Goal: Task Accomplishment & Management: Manage account settings

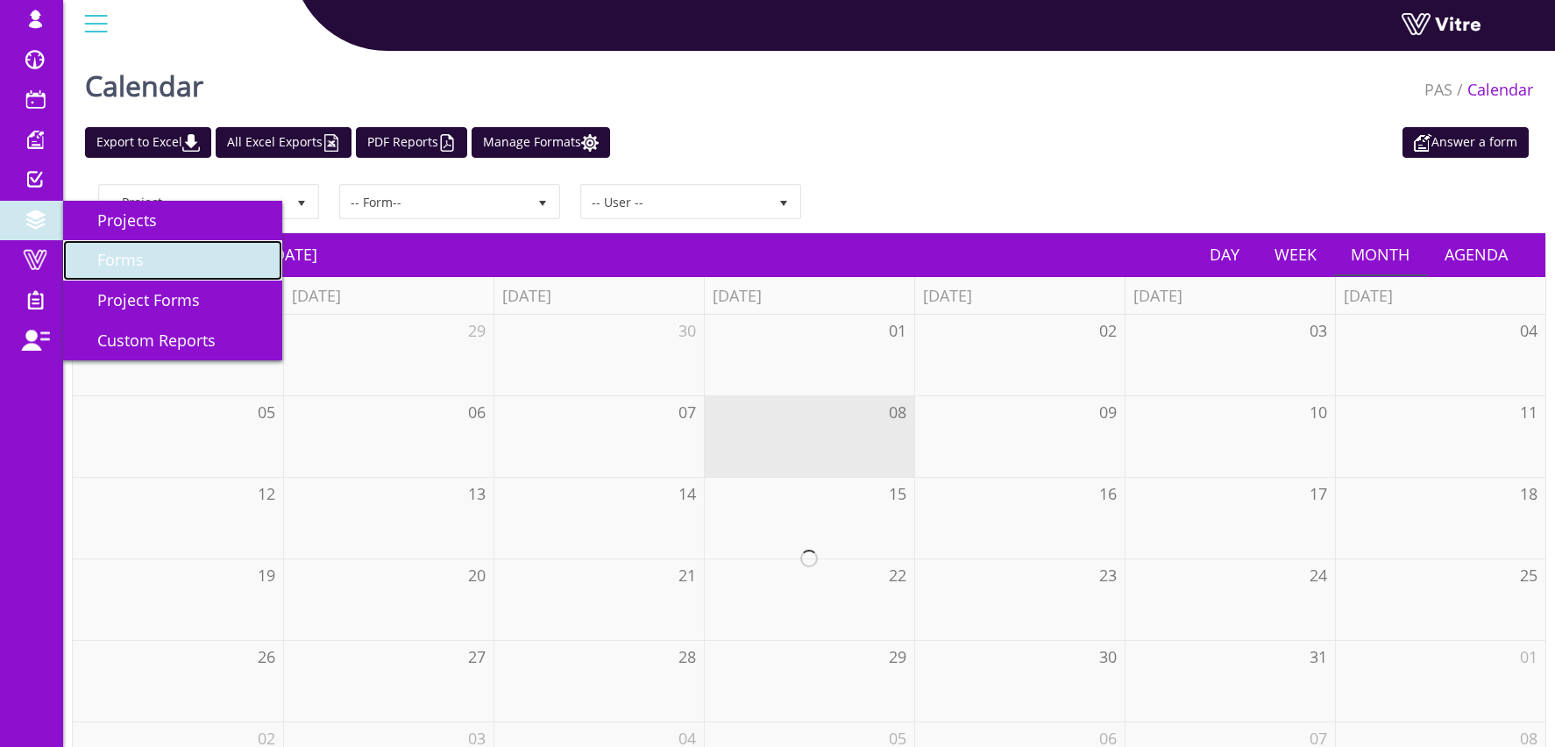
click at [117, 257] on span "Forms" at bounding box center [109, 259] width 67 height 21
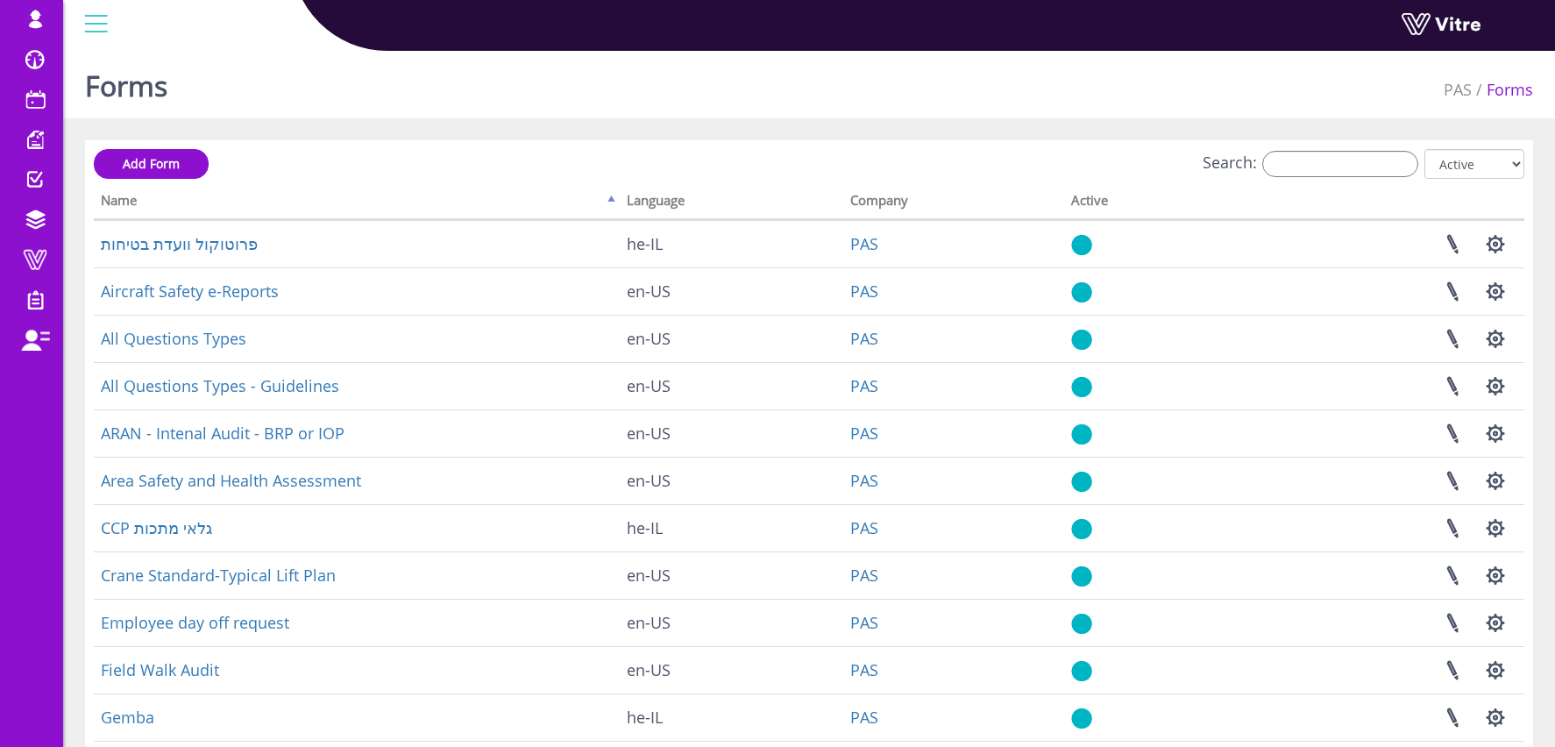
click at [1360, 181] on div "Add Form Search: All Active Not Active Processing... Name Language Company Acti…" at bounding box center [809, 564] width 1431 height 830
click at [1348, 170] on input "Search:" at bounding box center [1340, 164] width 156 height 26
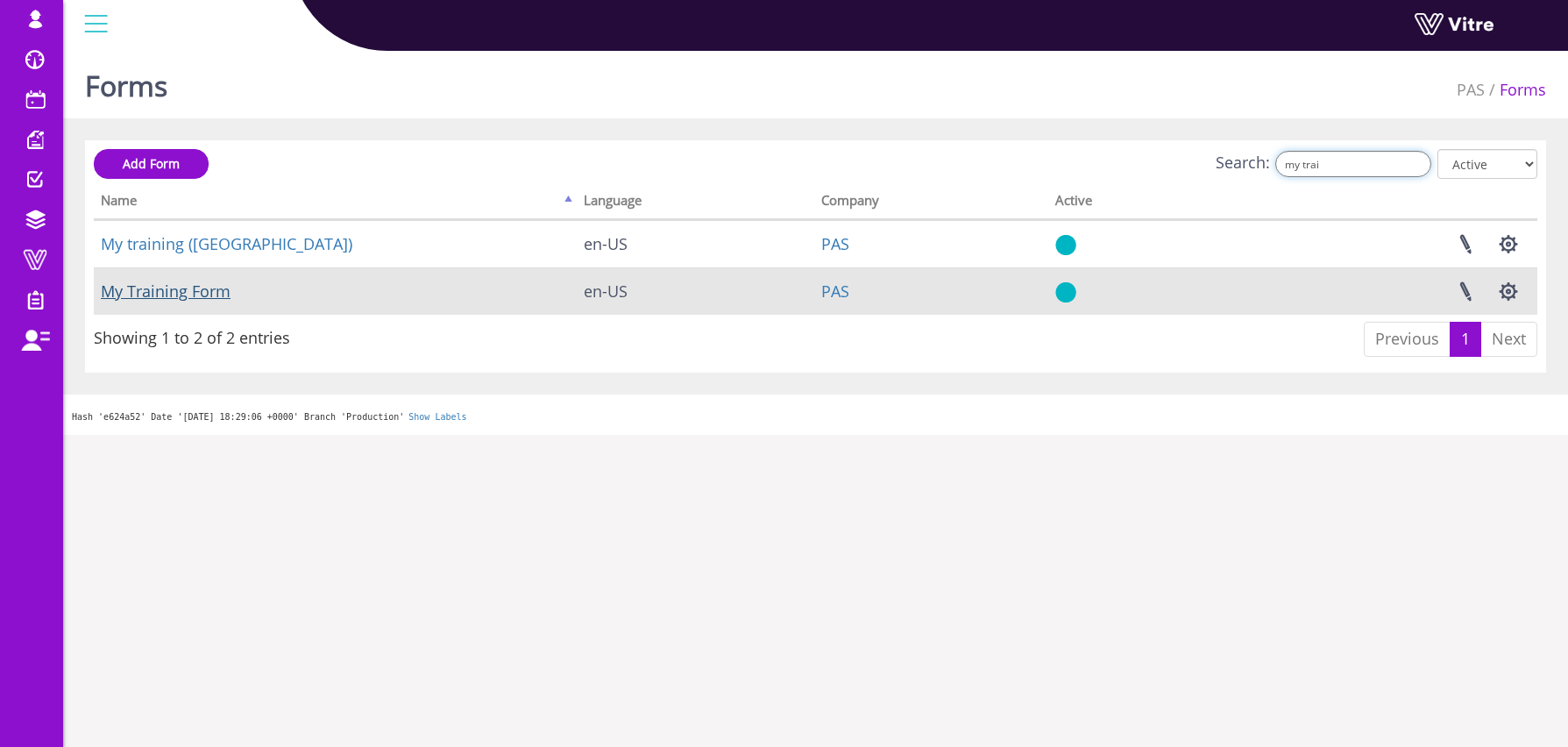
type input "my trai"
click at [160, 283] on link "My Training Form" at bounding box center [166, 291] width 130 height 21
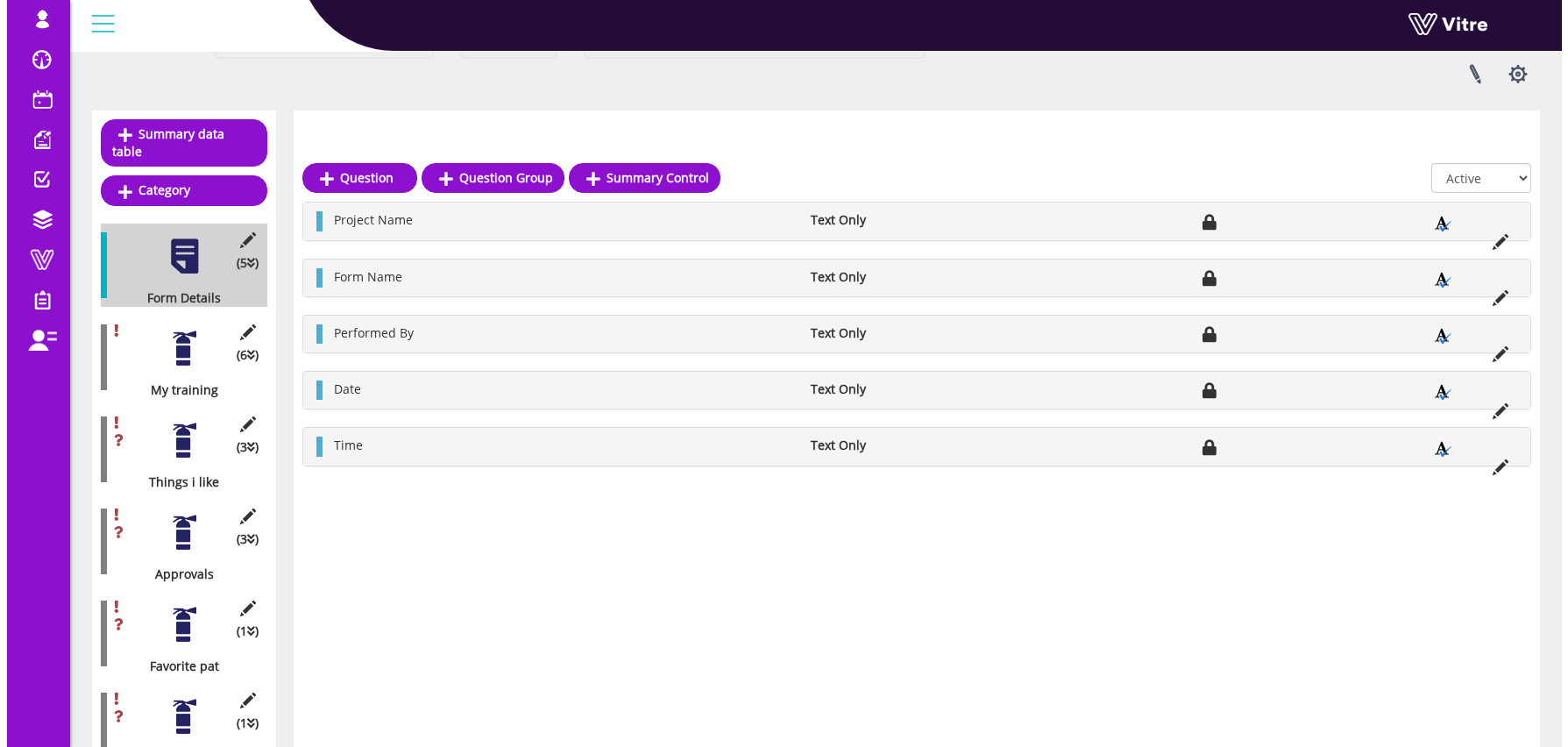
scroll to position [215, 0]
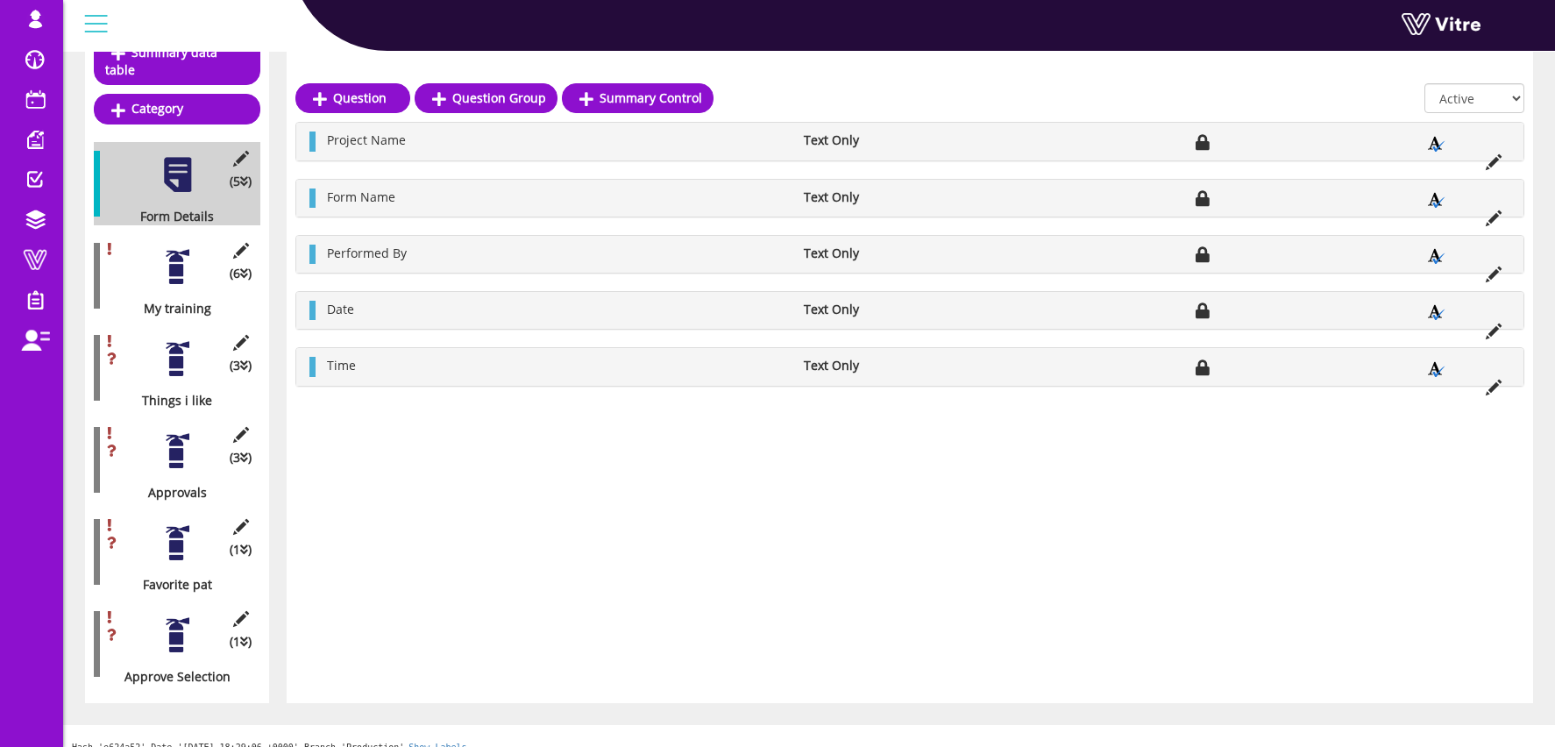
click at [168, 625] on div at bounding box center [177, 634] width 39 height 39
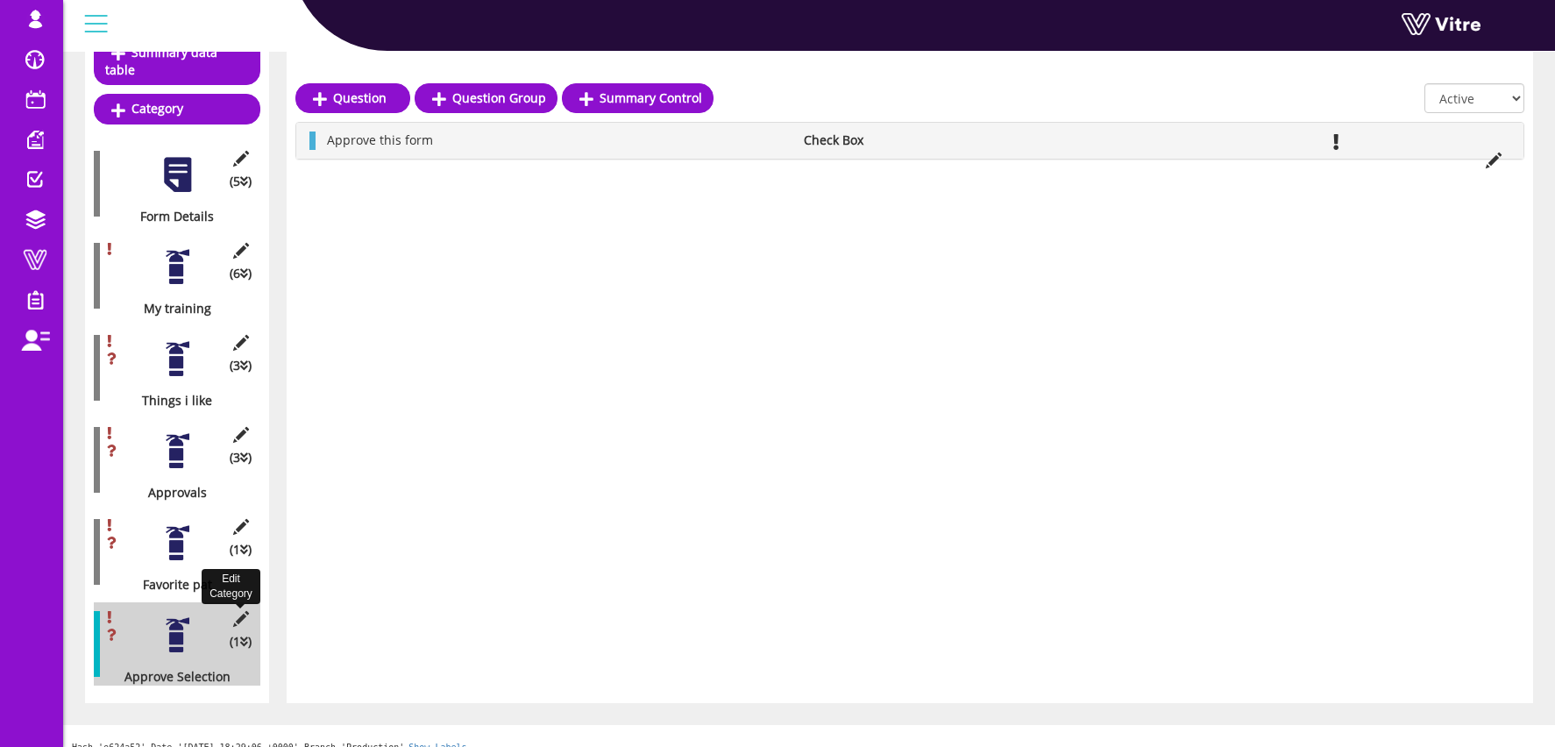
click at [239, 611] on icon at bounding box center [241, 619] width 22 height 16
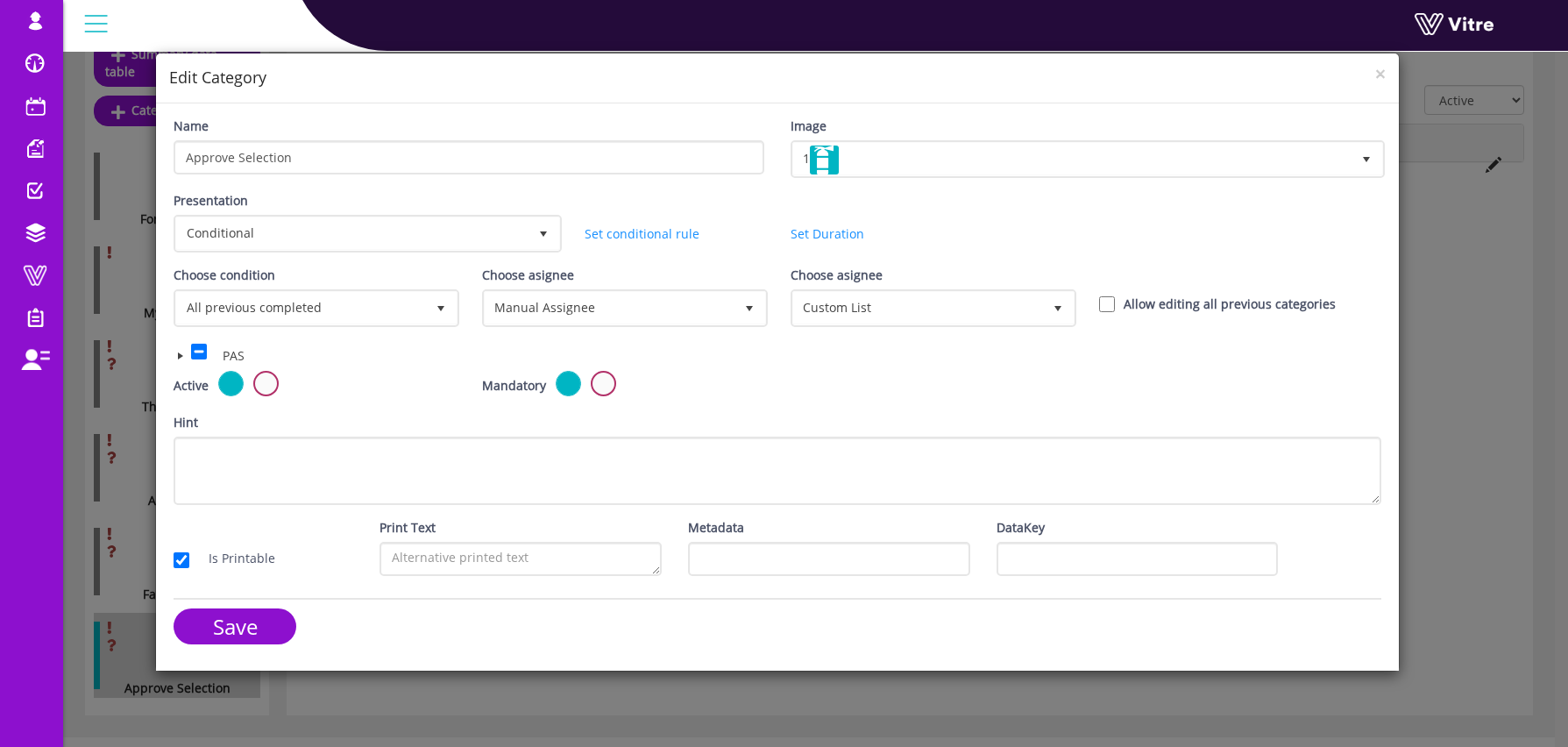
click at [180, 353] on span at bounding box center [181, 356] width 14 height 14
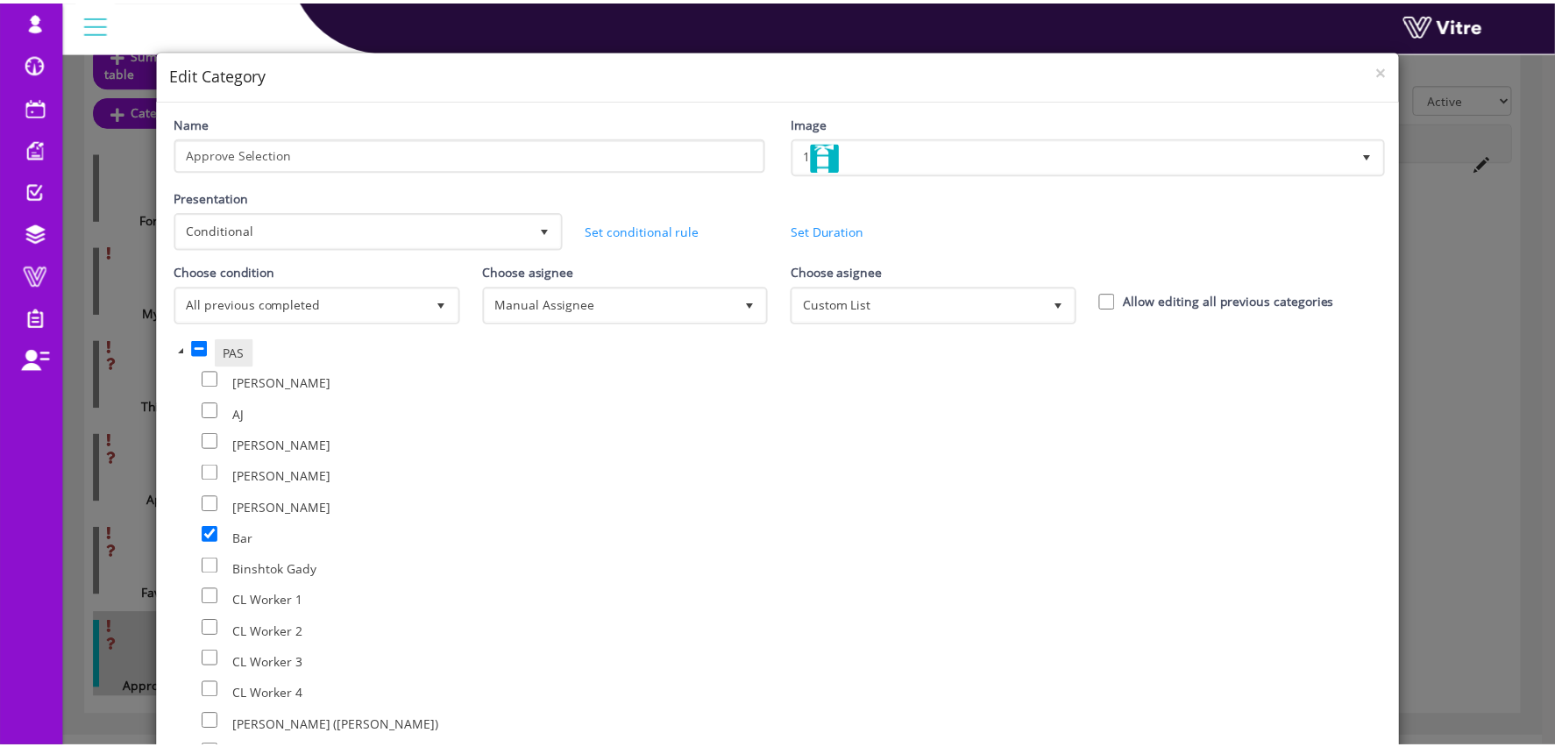
scroll to position [4, 0]
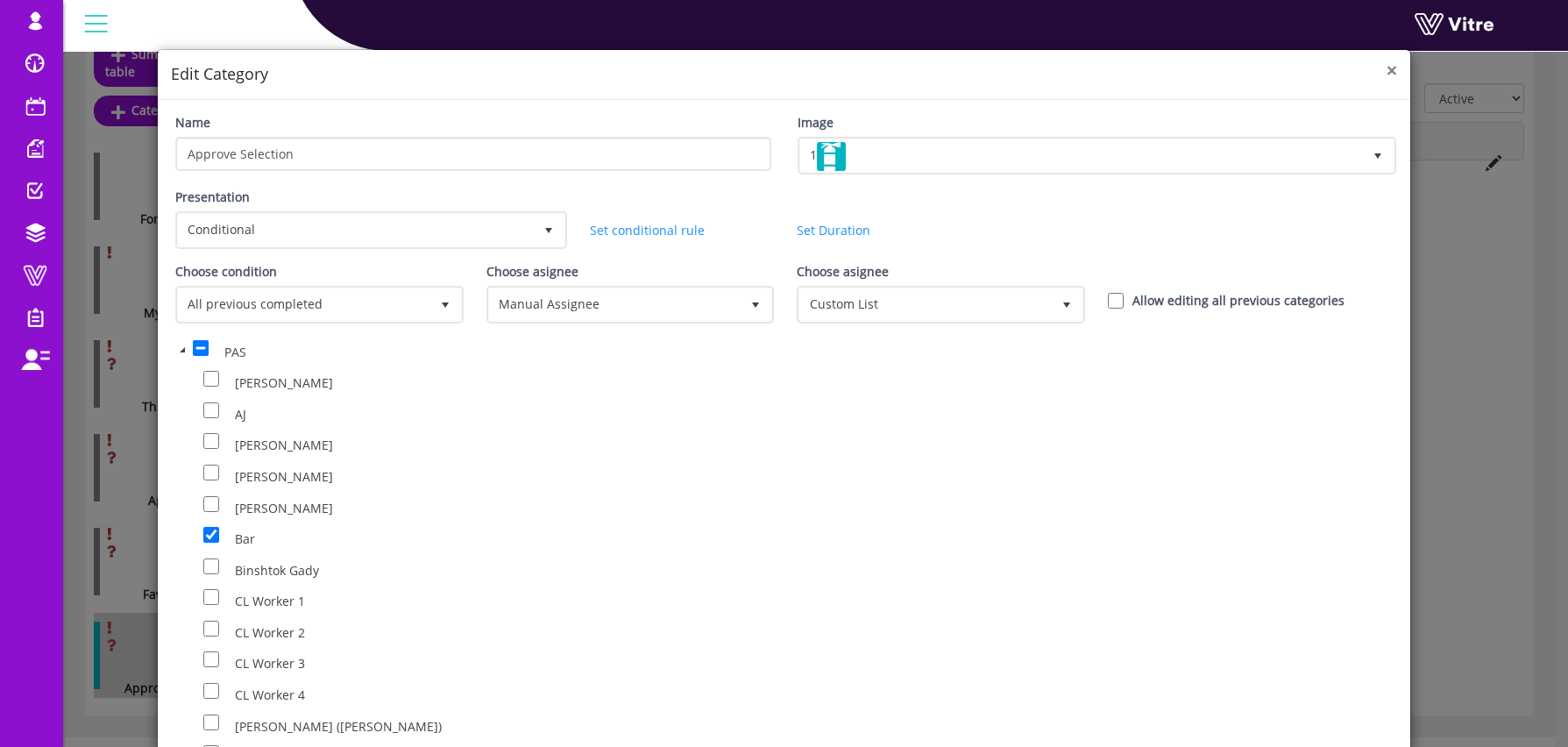
click at [1387, 72] on span "×" at bounding box center [1392, 70] width 11 height 25
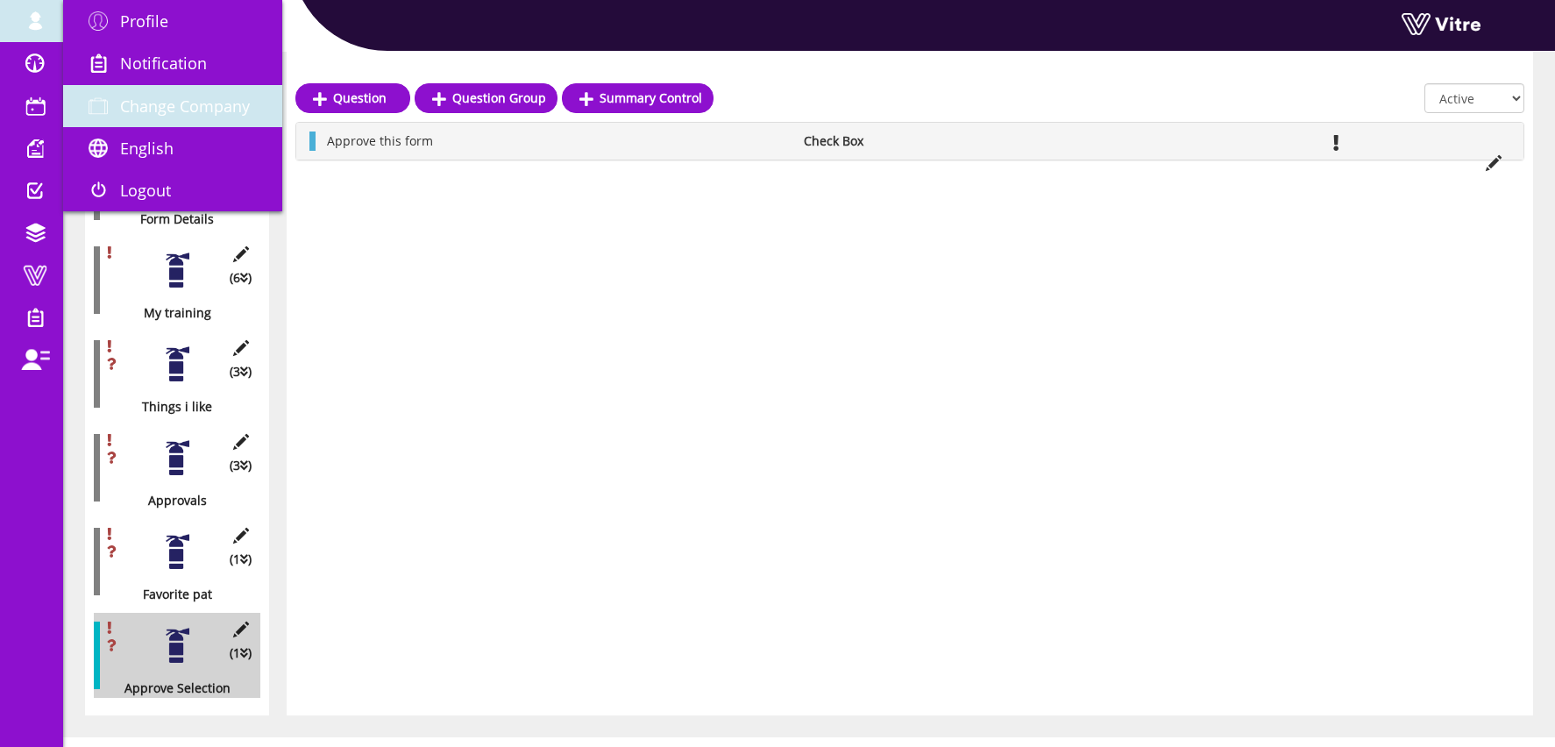
click at [188, 88] on link "Change Company" at bounding box center [172, 106] width 219 height 42
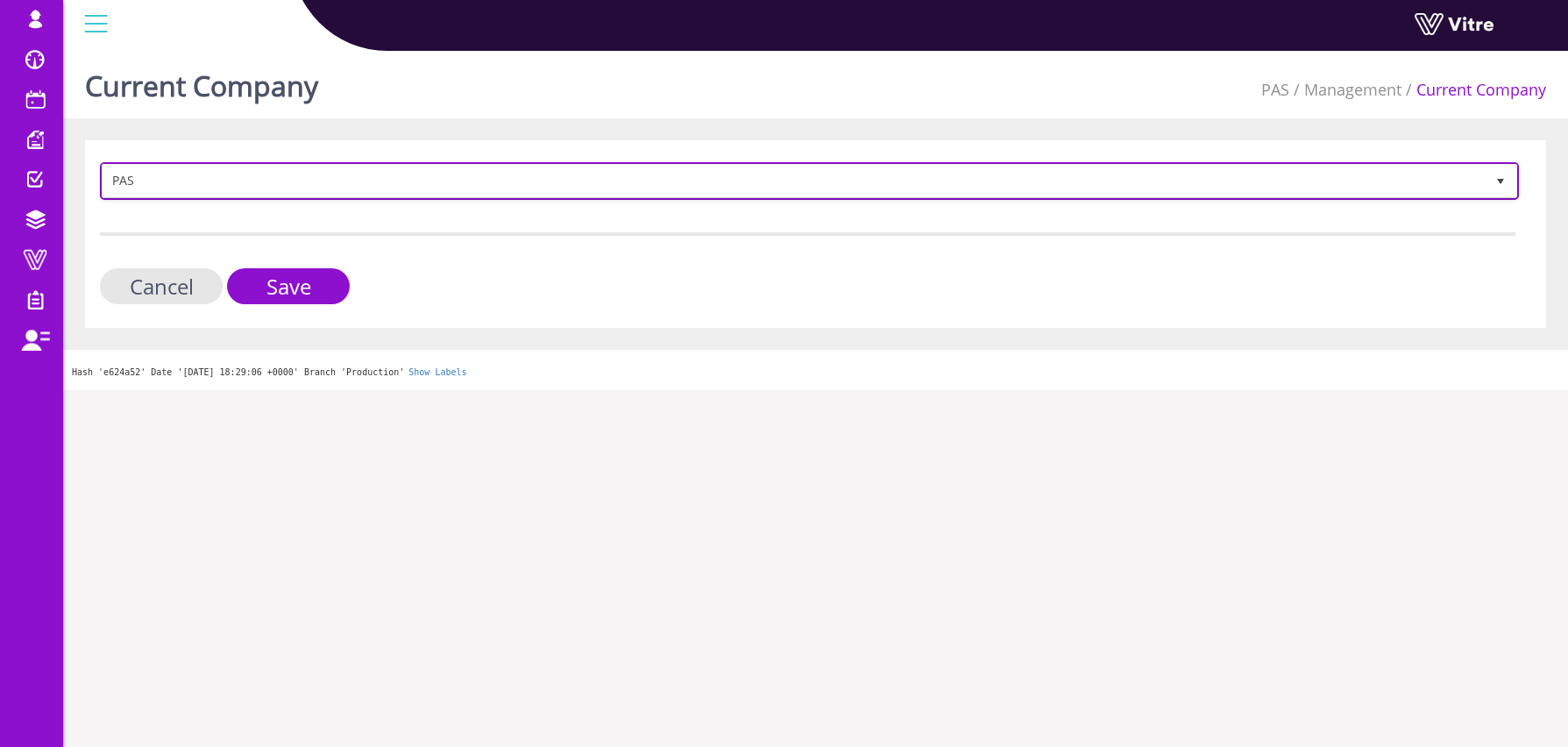
click at [226, 185] on span "PAS" at bounding box center [794, 181] width 1382 height 32
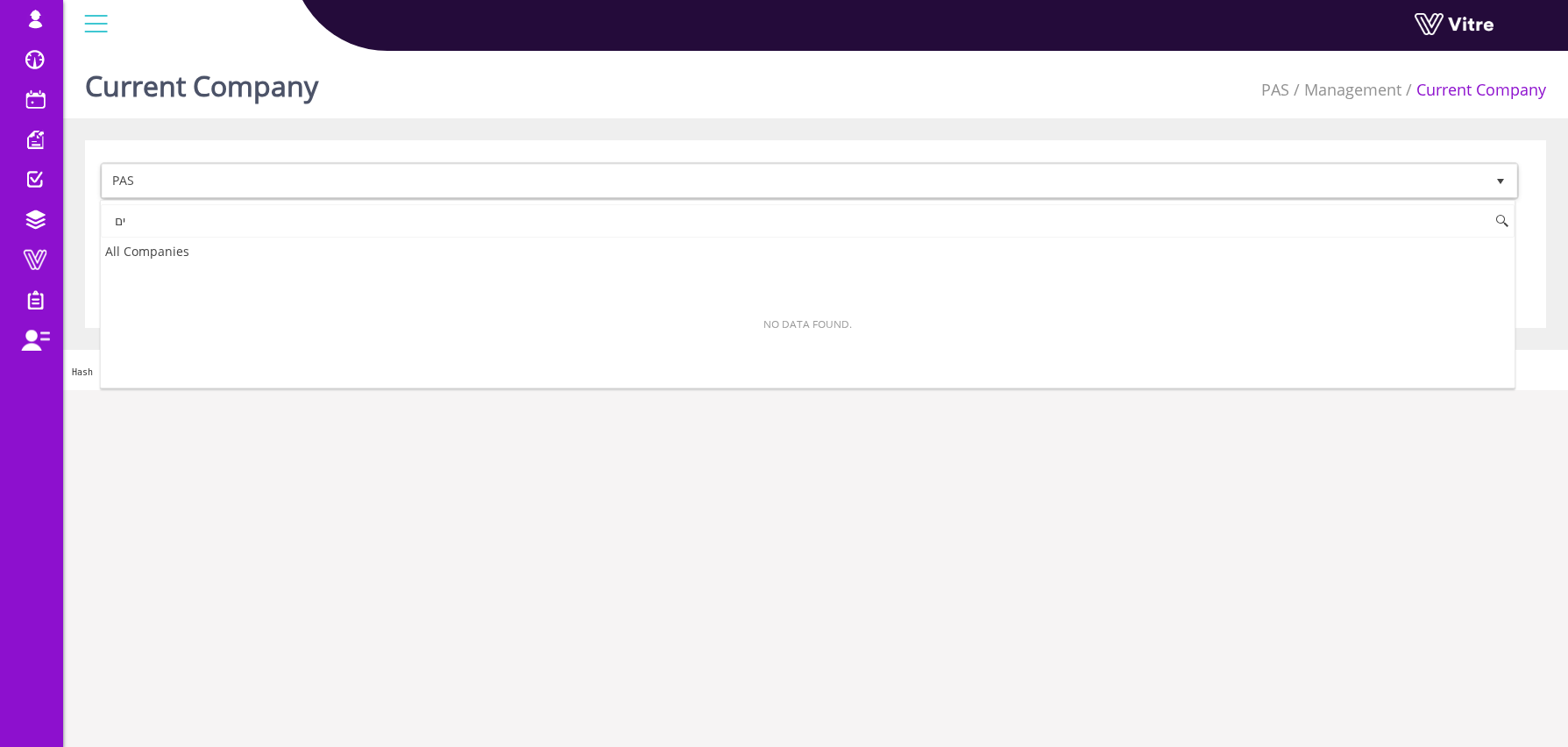
type input "י"
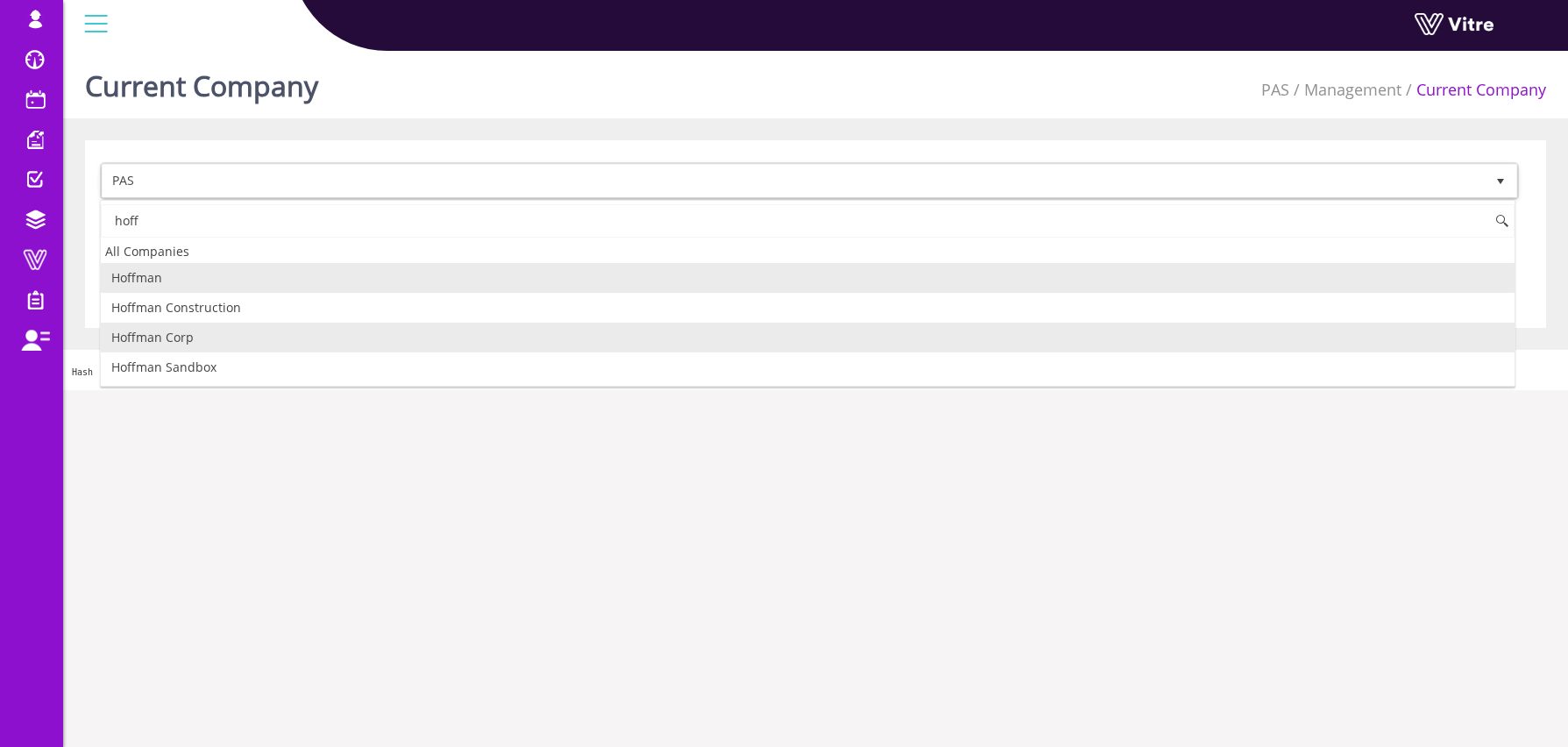
click at [245, 337] on li "Hoffman Corp" at bounding box center [808, 338] width 1414 height 30
type input "hoff"
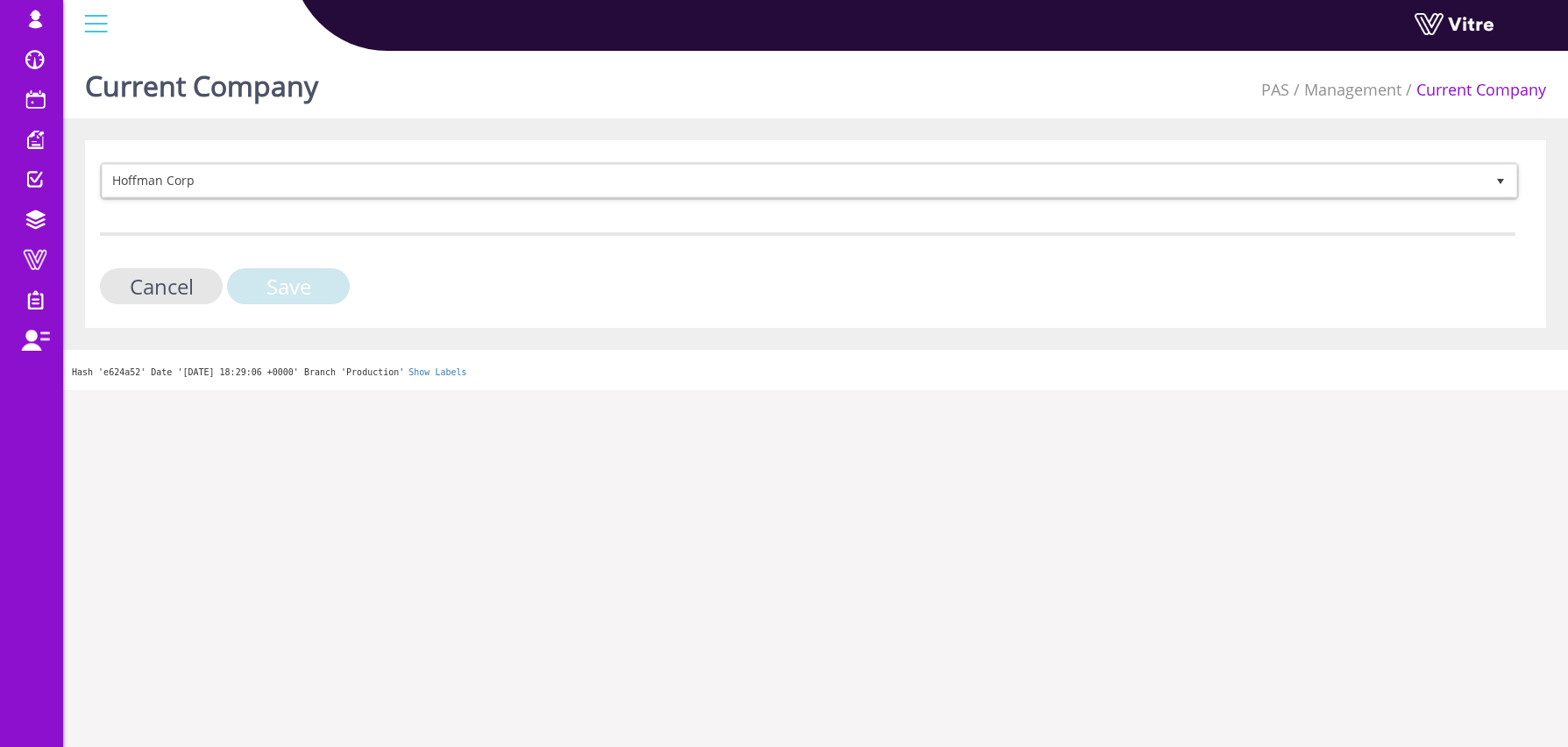
click at [308, 287] on input "Save" at bounding box center [288, 286] width 123 height 36
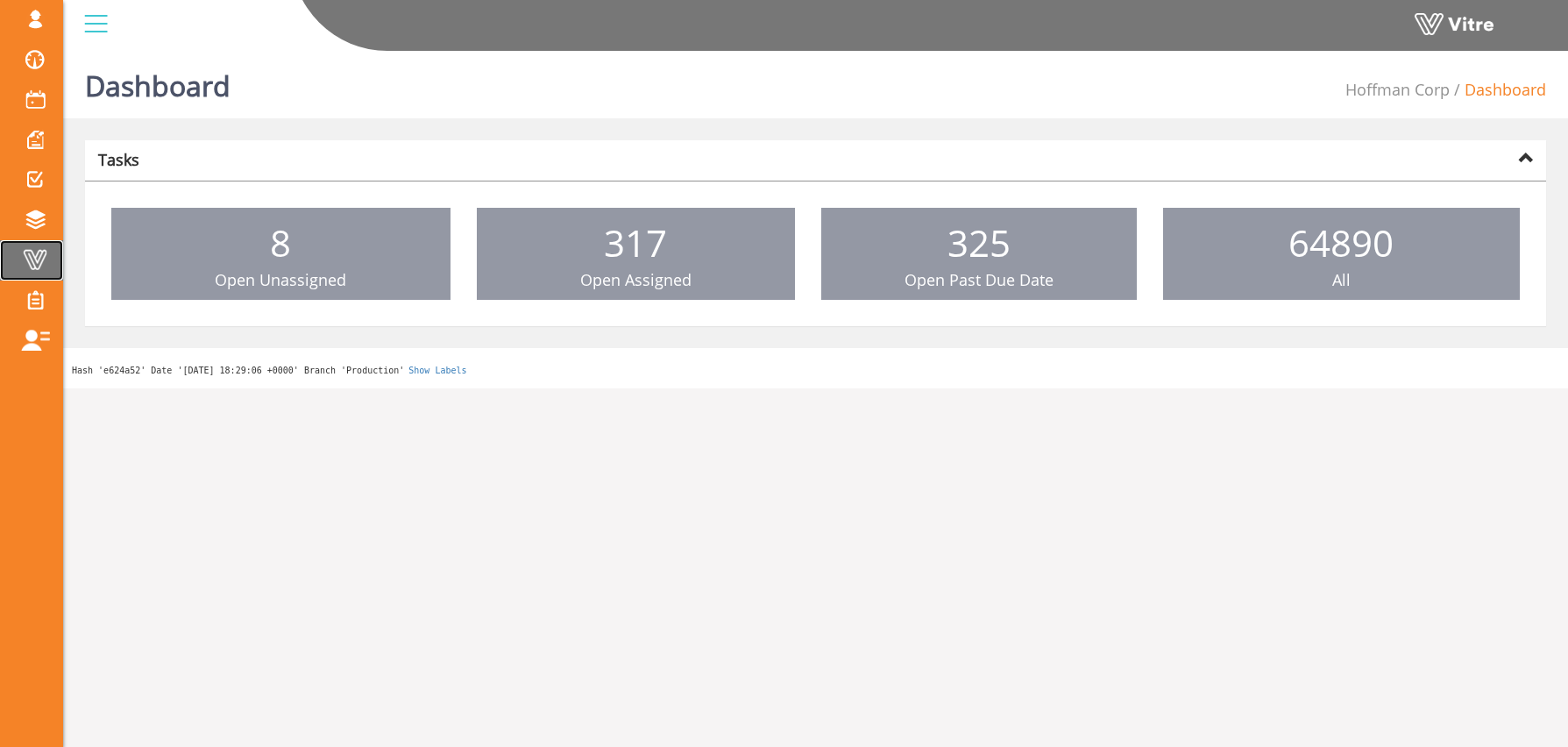
click at [40, 265] on span at bounding box center [35, 259] width 44 height 21
